Goal: Obtain resource: Download file/media

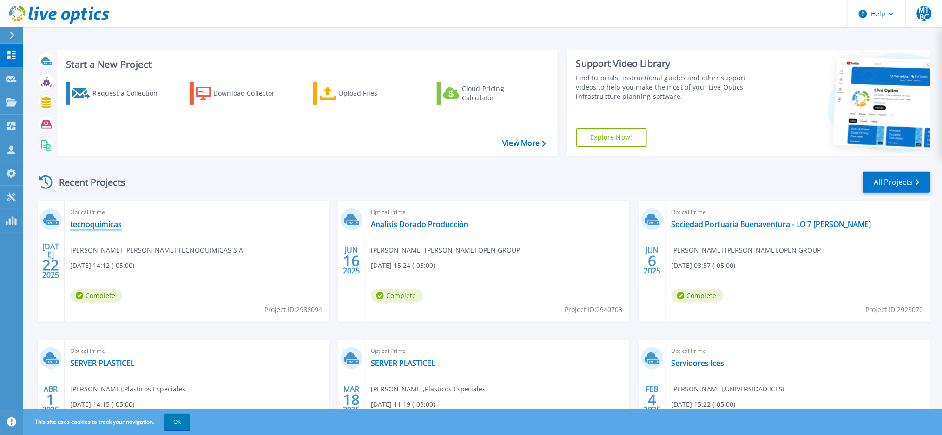
click at [108, 225] on link "tecnoquimicas" at bounding box center [96, 224] width 52 height 9
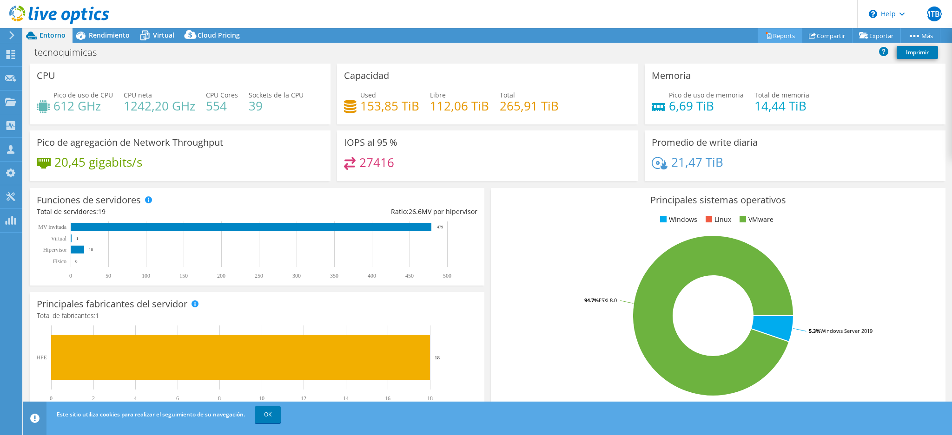
click at [777, 35] on link "Reports" at bounding box center [779, 35] width 45 height 14
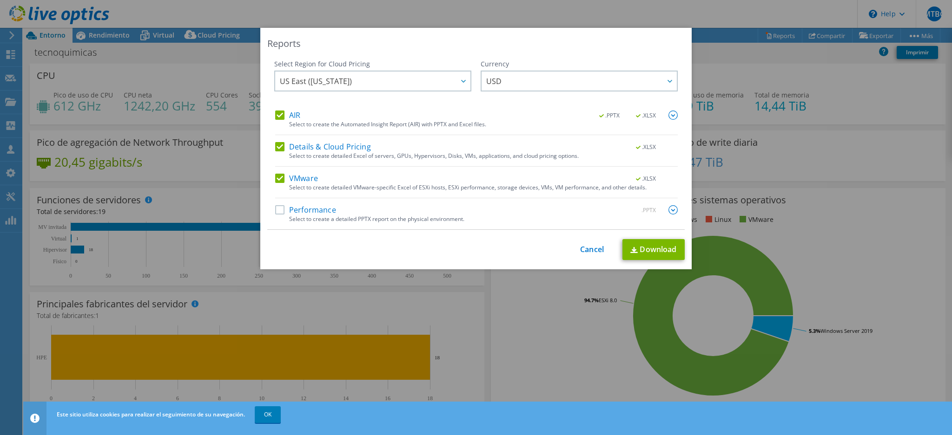
click at [276, 210] on label "Performance" at bounding box center [305, 209] width 61 height 9
click at [0, 0] on input "Performance" at bounding box center [0, 0] width 0 height 0
click at [668, 209] on img at bounding box center [672, 209] width 9 height 9
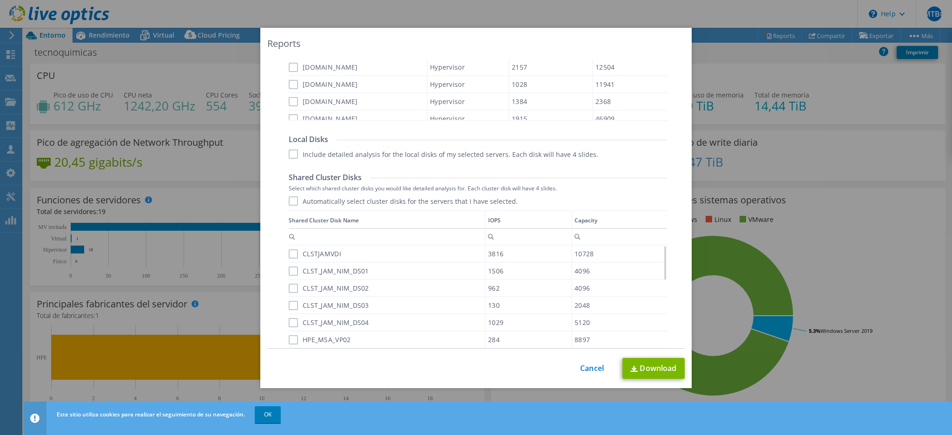
scroll to position [499, 0]
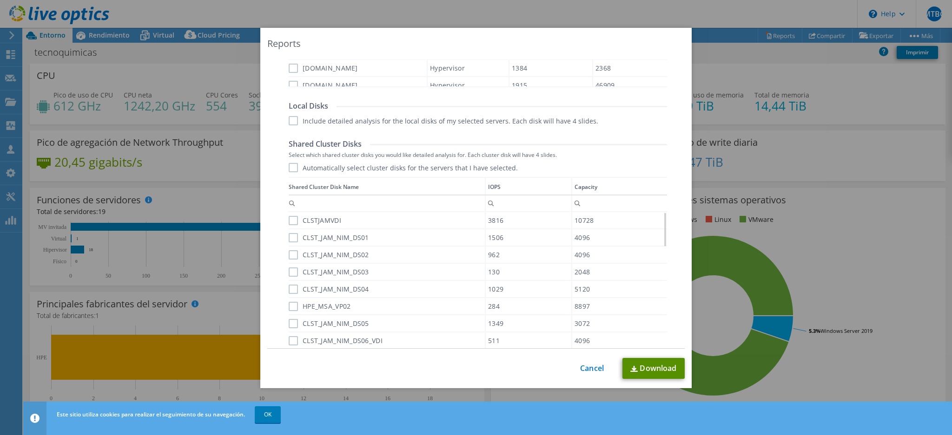
click at [650, 369] on link "Download" at bounding box center [653, 368] width 62 height 21
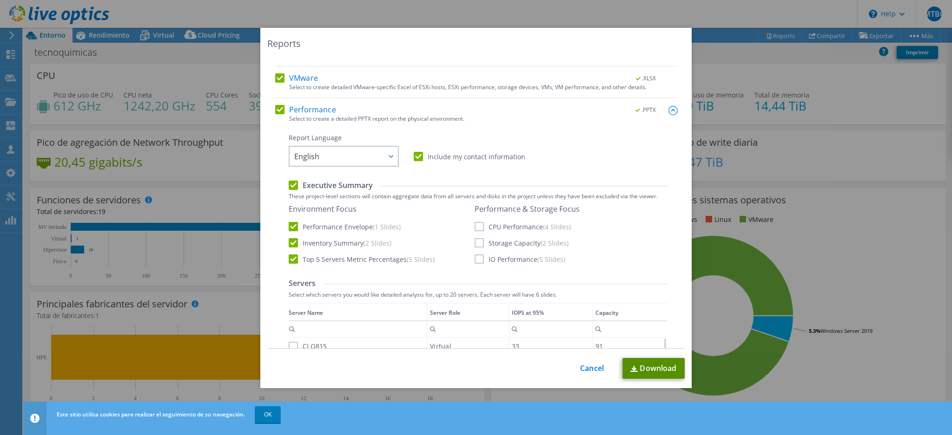
scroll to position [97, 0]
click at [276, 110] on label "Performance" at bounding box center [305, 112] width 61 height 9
click at [0, 0] on input "Performance" at bounding box center [0, 0] width 0 height 0
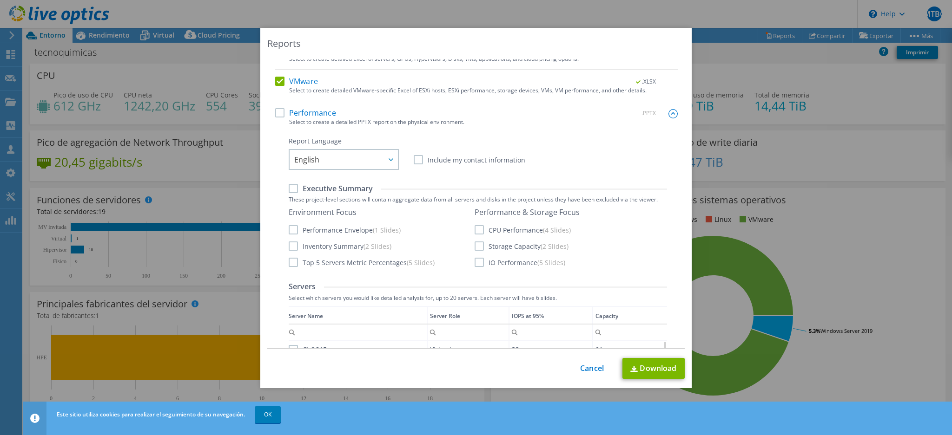
scroll to position [0, 0]
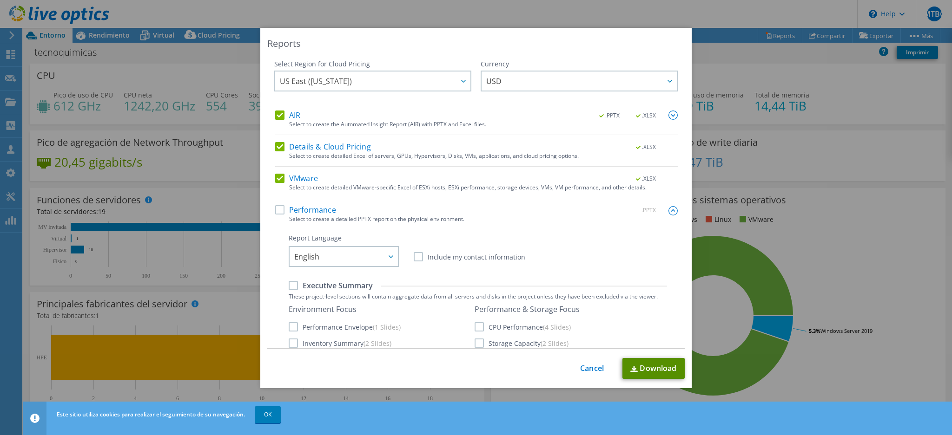
click at [659, 368] on link "Download" at bounding box center [653, 368] width 62 height 21
click at [797, 249] on div "Reports Select Region for Cloud Pricing Asia Pacific ([GEOGRAPHIC_DATA]) [GEOGR…" at bounding box center [476, 218] width 952 height 380
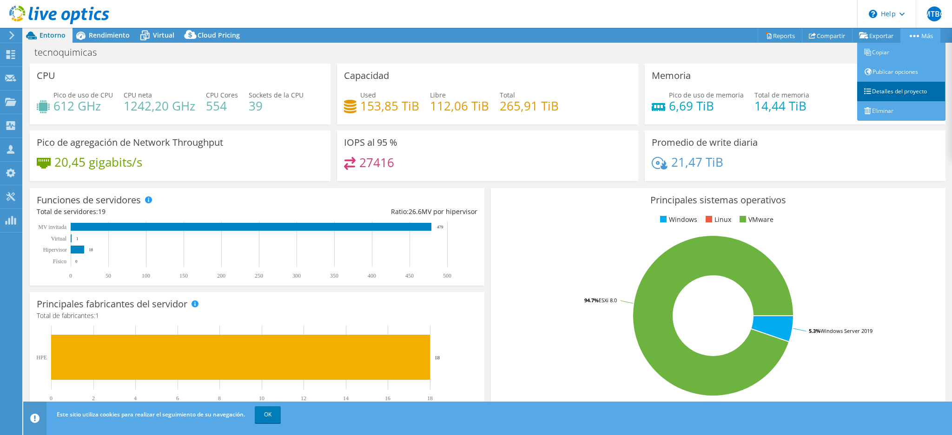
click at [900, 92] on link "Detalles del proyecto" at bounding box center [901, 92] width 88 height 20
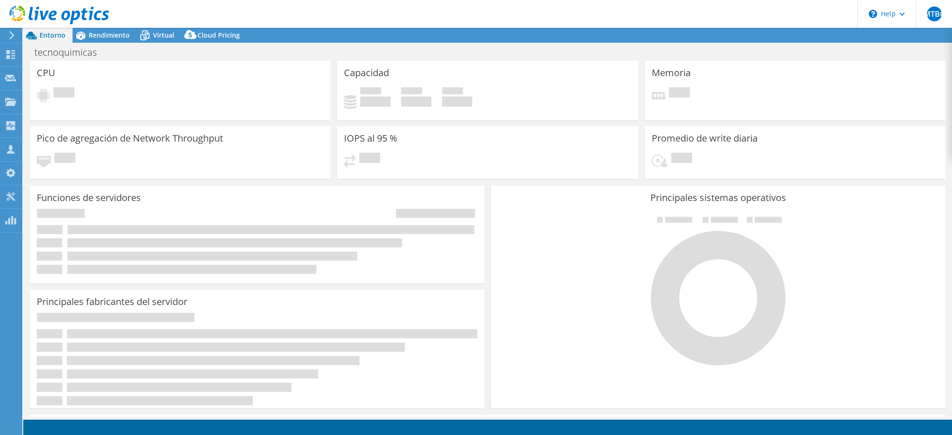
select select "USD"
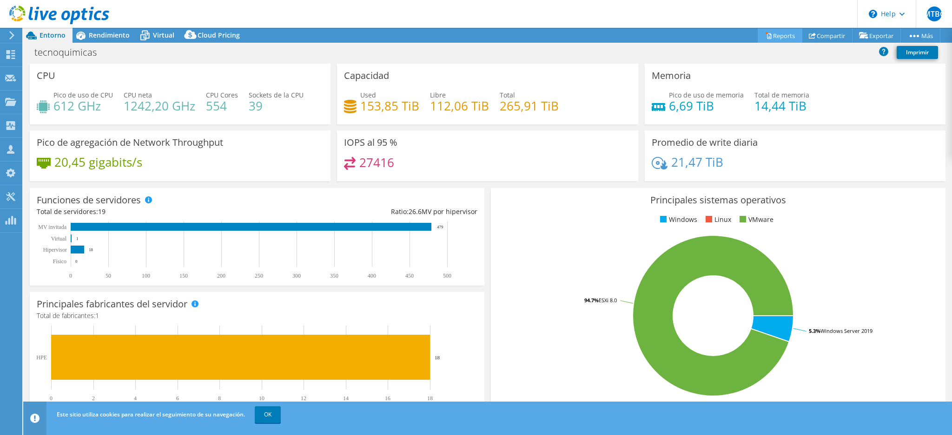
click at [776, 32] on link "Reports" at bounding box center [779, 35] width 45 height 14
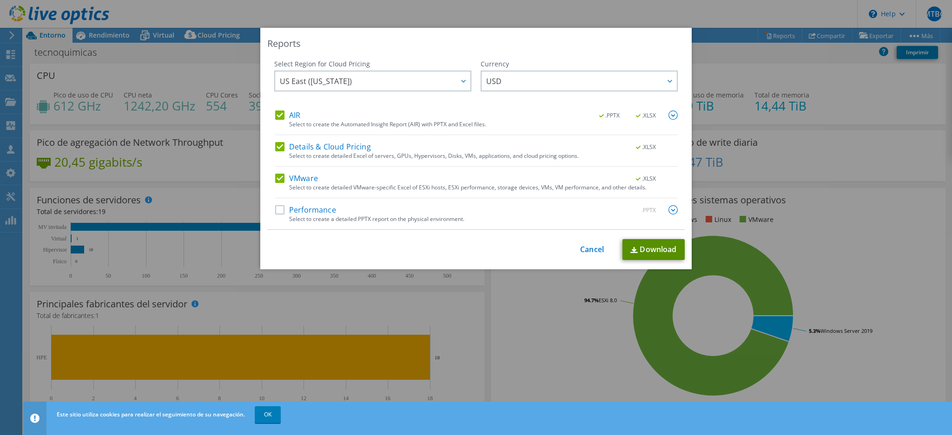
click at [650, 249] on link "Download" at bounding box center [653, 249] width 62 height 21
click at [266, 416] on div "Reports Select Region for Cloud Pricing Asia Pacific ([GEOGRAPHIC_DATA]) [GEOGR…" at bounding box center [476, 217] width 952 height 435
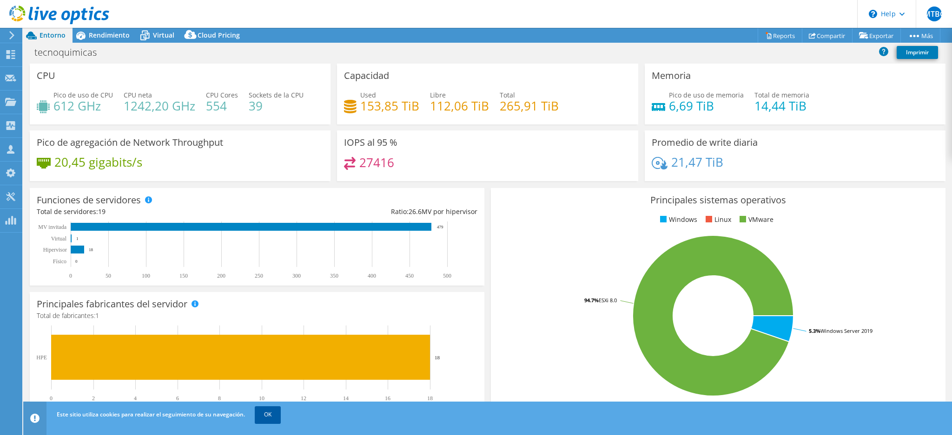
click at [270, 416] on link "OK" at bounding box center [268, 415] width 26 height 17
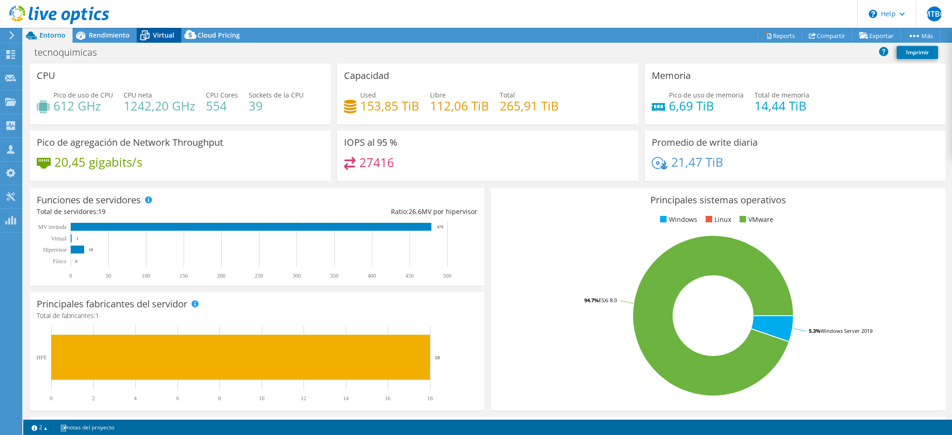
click at [153, 35] on span "Virtual" at bounding box center [163, 35] width 21 height 9
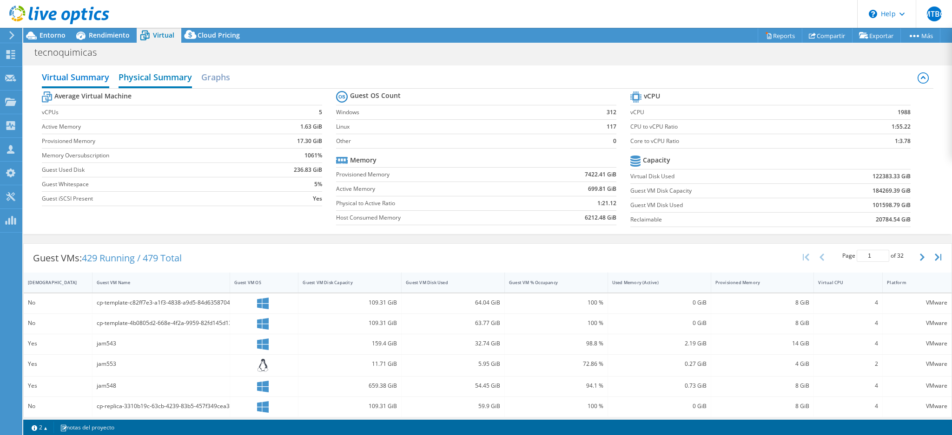
click at [163, 74] on h2 "Physical Summary" at bounding box center [155, 78] width 73 height 20
